Goal: Task Accomplishment & Management: Complete application form

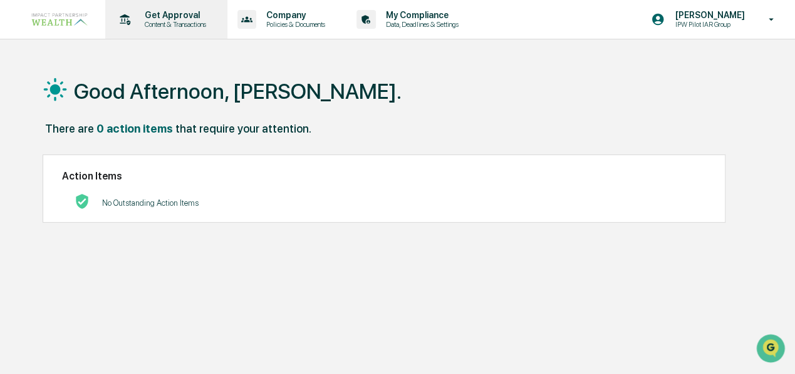
click at [157, 19] on p "Get Approval" at bounding box center [174, 15] width 78 height 10
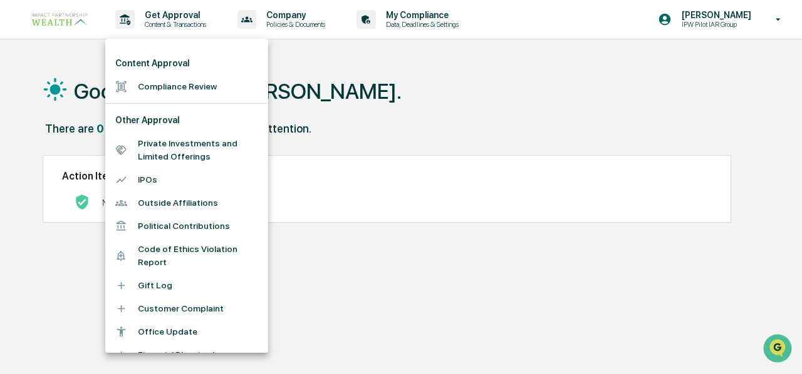
click at [168, 86] on li "Compliance Review" at bounding box center [186, 86] width 163 height 23
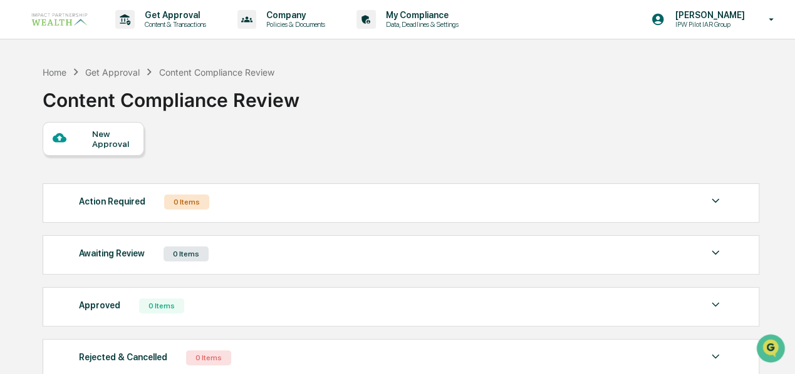
click at [118, 146] on div "New Approval" at bounding box center [113, 139] width 42 height 20
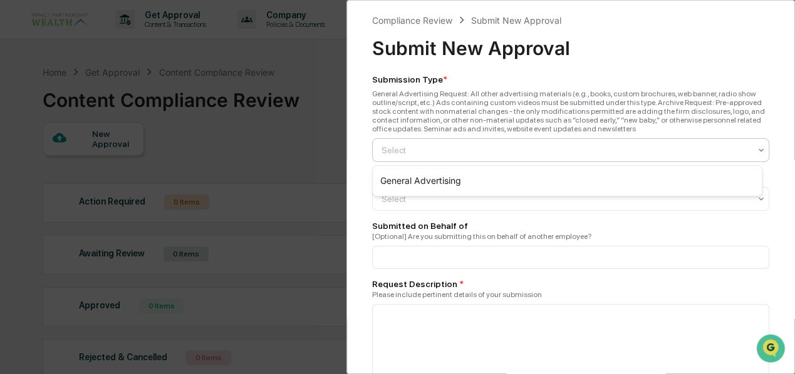
click at [495, 141] on div "Select" at bounding box center [571, 150] width 398 height 24
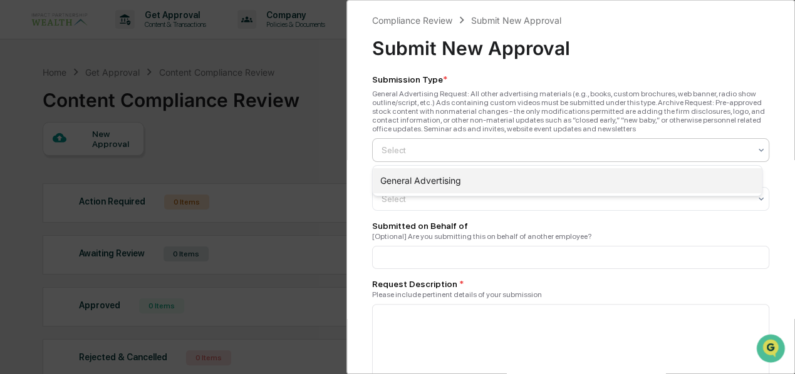
click at [430, 177] on div "General Advertising" at bounding box center [567, 180] width 389 height 25
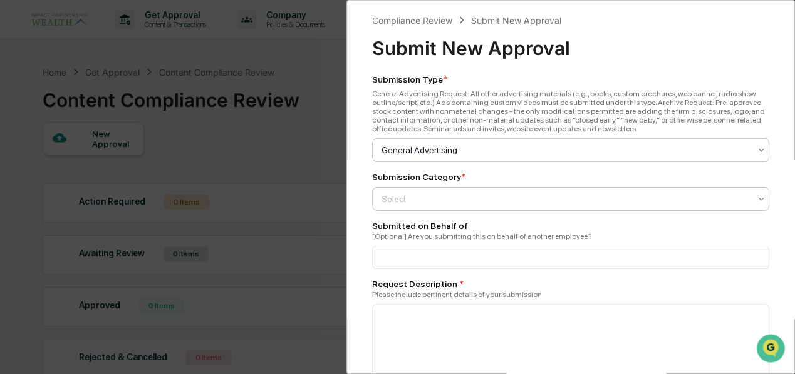
click at [430, 194] on div at bounding box center [565, 199] width 369 height 13
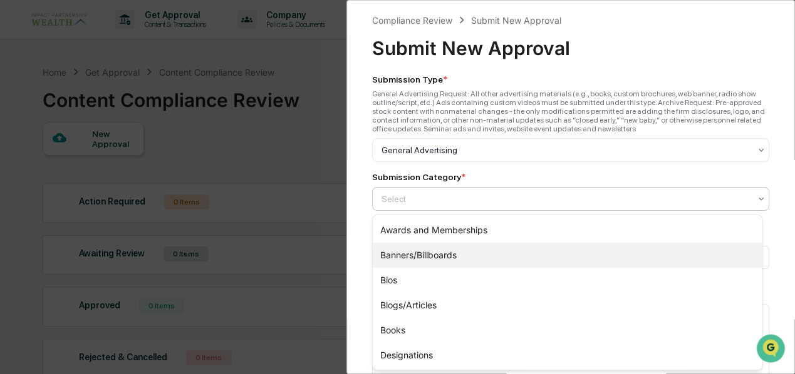
click at [421, 255] on div "Banners/Billboards" at bounding box center [567, 255] width 389 height 25
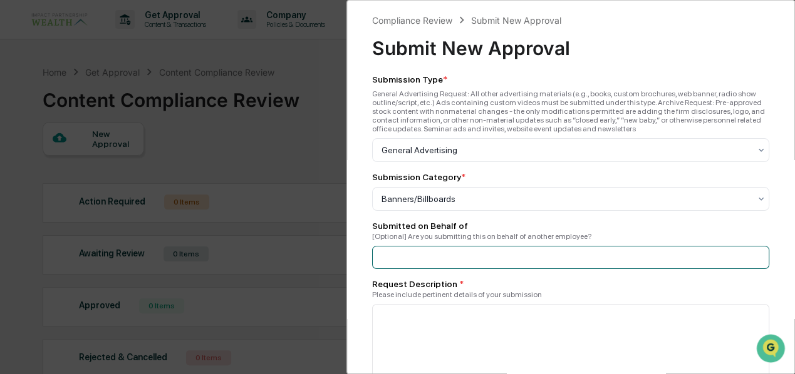
click at [428, 256] on input at bounding box center [571, 257] width 398 height 23
type input "*"
type input "**********"
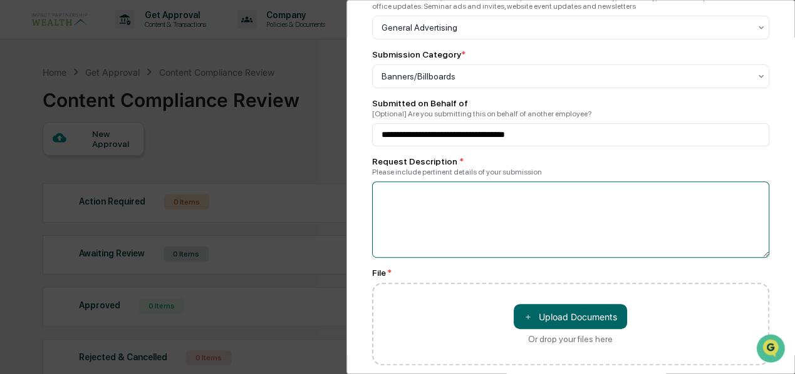
scroll to position [125, 0]
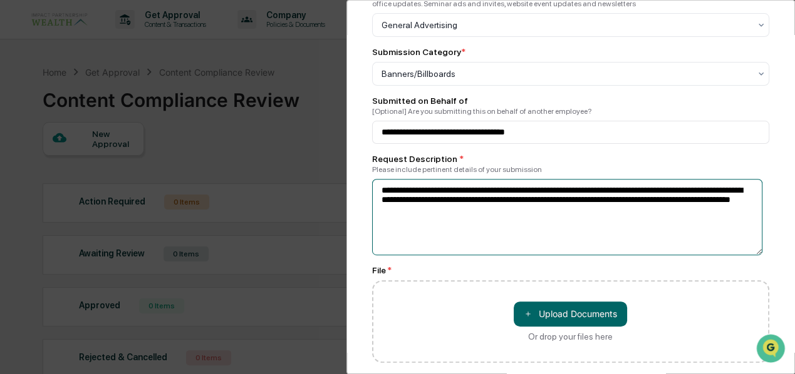
click at [426, 214] on textarea "**********" at bounding box center [567, 217] width 390 height 76
type textarea "**********"
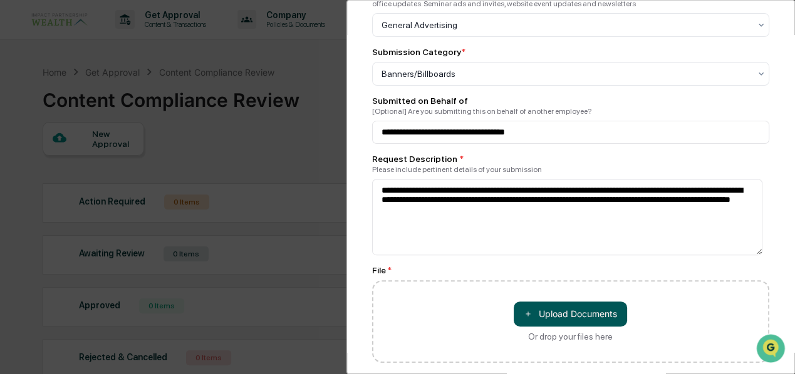
click at [596, 315] on button "＋ Upload Documents" at bounding box center [570, 314] width 113 height 25
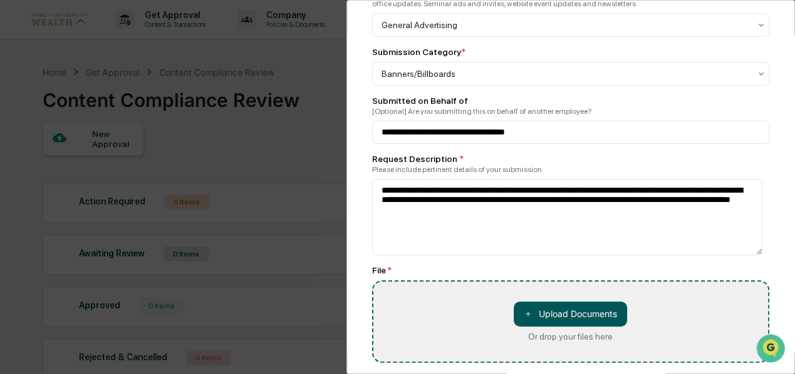
type input "**********"
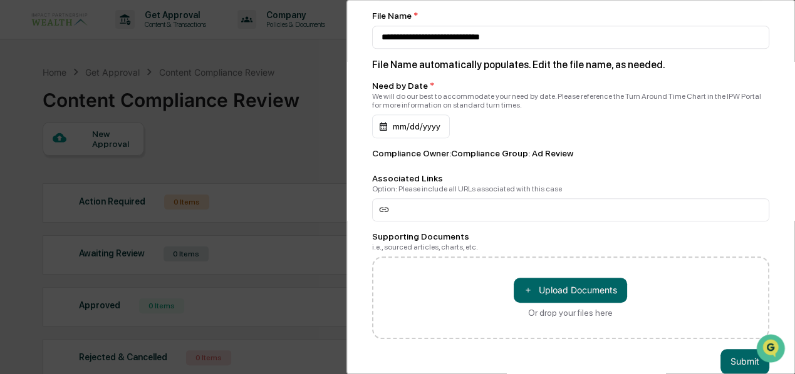
scroll to position [438, 0]
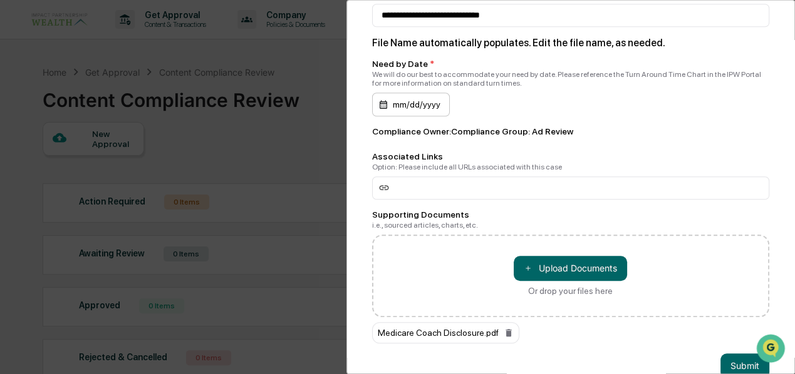
click at [403, 110] on div "mm/dd/yyyy" at bounding box center [411, 105] width 78 height 24
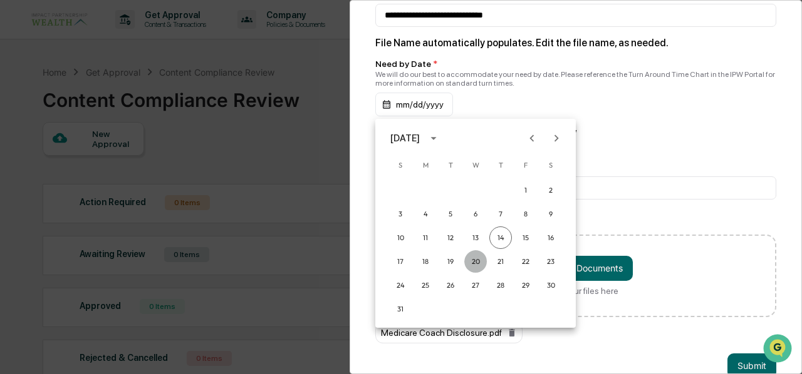
click at [479, 262] on button "20" at bounding box center [475, 261] width 23 height 23
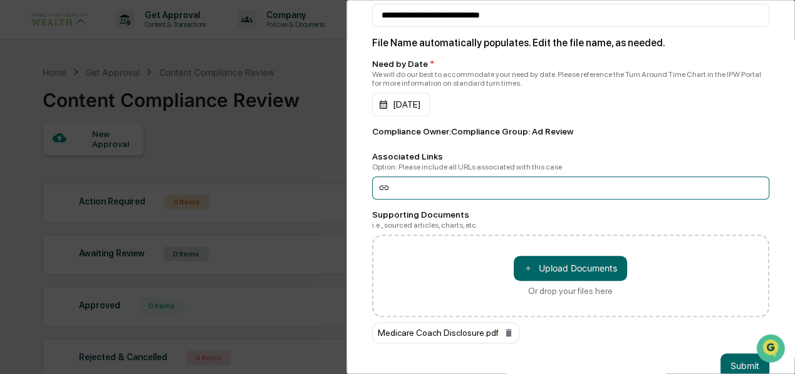
click at [456, 197] on input at bounding box center [571, 188] width 398 height 23
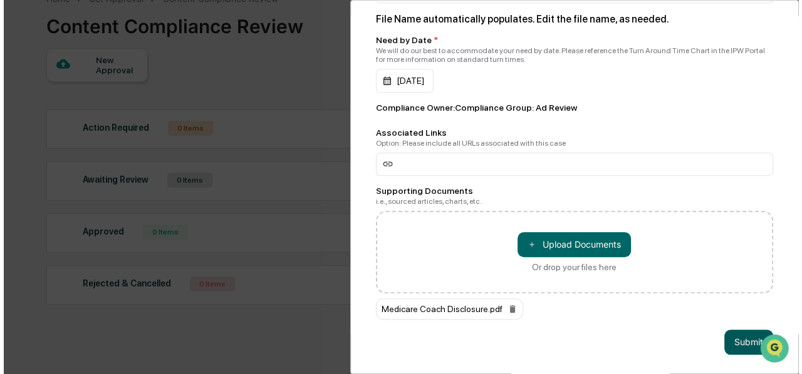
scroll to position [81, 0]
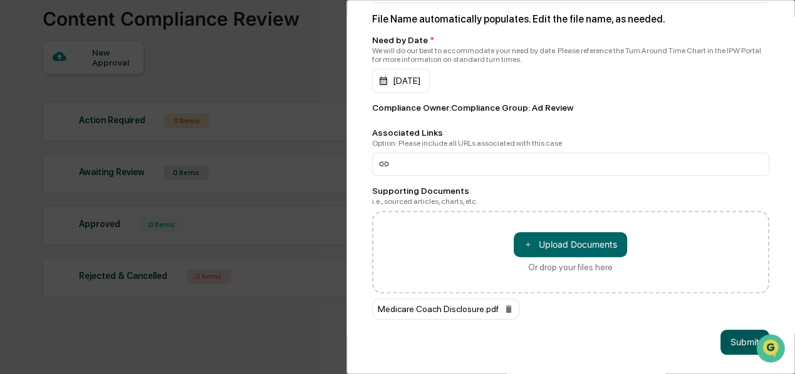
click at [743, 339] on button "Submit" at bounding box center [744, 342] width 49 height 25
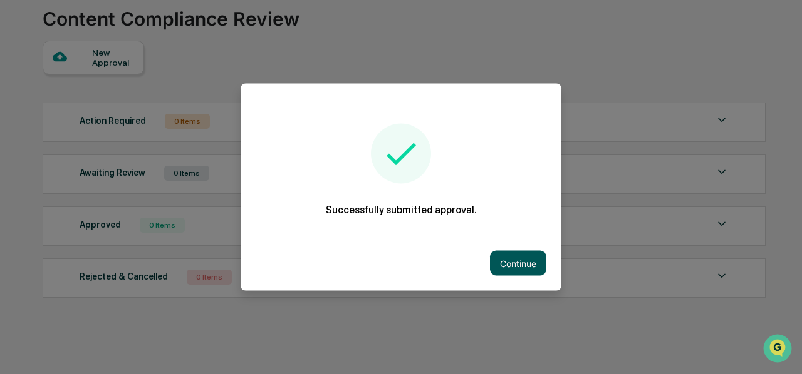
click at [517, 262] on button "Continue" at bounding box center [518, 263] width 56 height 25
